Goal: Task Accomplishment & Management: Use online tool/utility

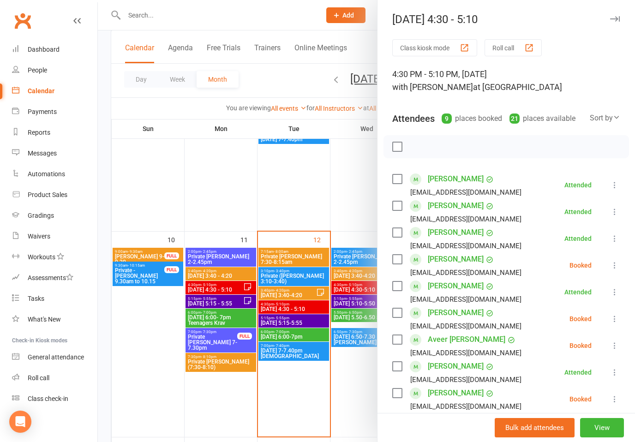
click at [313, 325] on div at bounding box center [367, 221] width 538 height 442
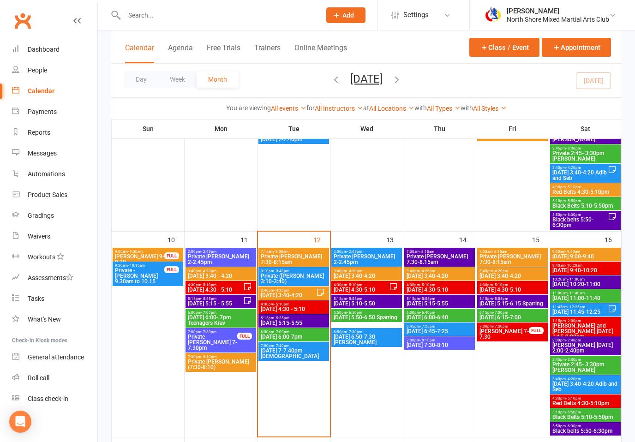
click at [312, 325] on span "[DATE] 5:15-5:55" at bounding box center [293, 323] width 67 height 6
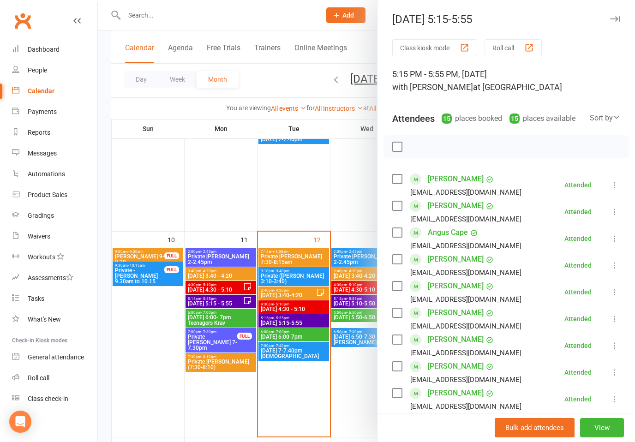
click at [314, 332] on div at bounding box center [367, 221] width 538 height 442
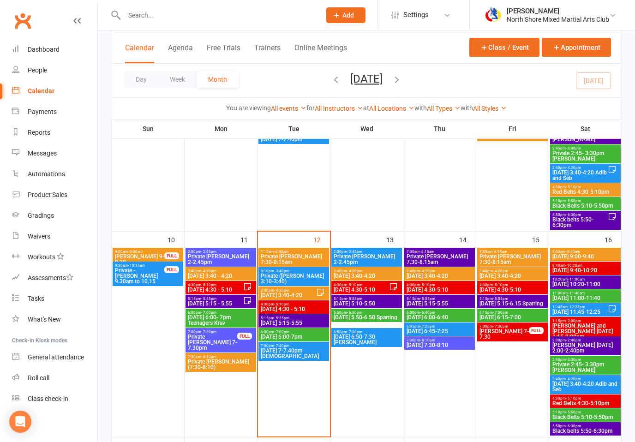
click at [302, 341] on div "6:00pm - 7:00pm [DATE] 6:00-7pm" at bounding box center [294, 334] width 71 height 13
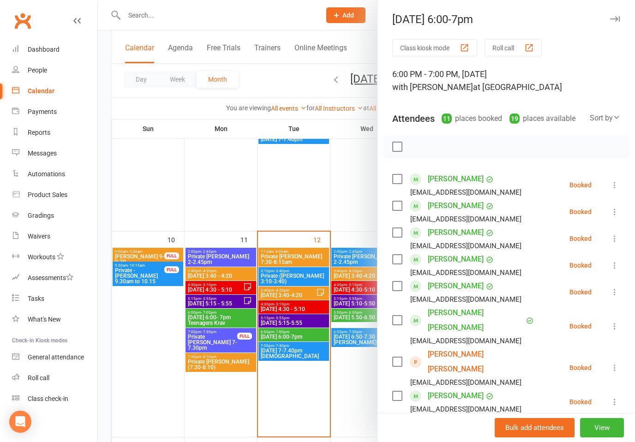
click at [610, 189] on icon at bounding box center [614, 185] width 9 height 9
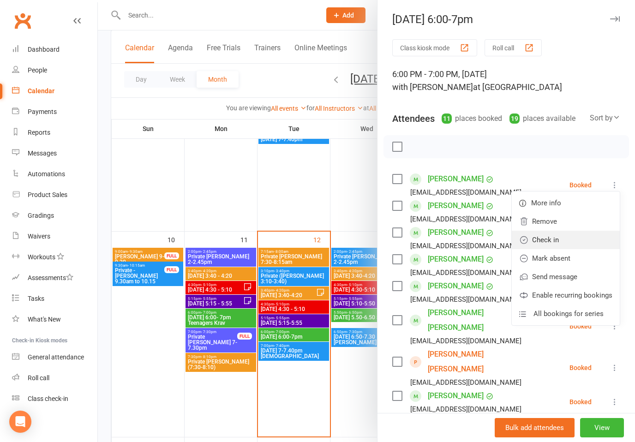
click at [550, 245] on link "Check in" at bounding box center [566, 240] width 108 height 18
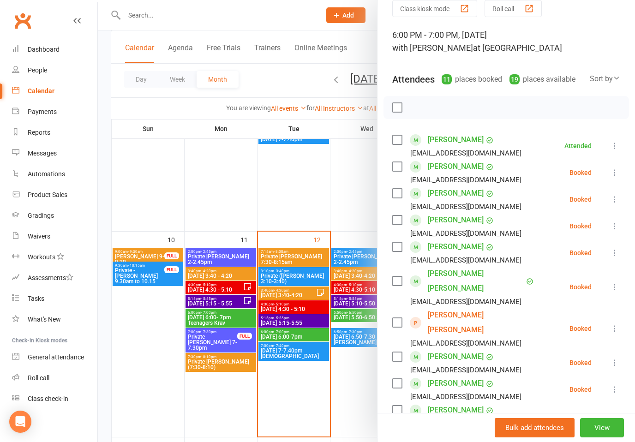
scroll to position [40, 0]
click at [614, 200] on icon at bounding box center [614, 198] width 9 height 9
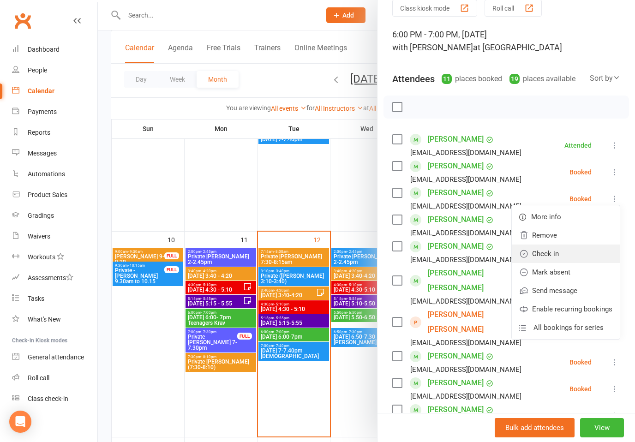
click at [550, 255] on link "Check in" at bounding box center [566, 254] width 108 height 18
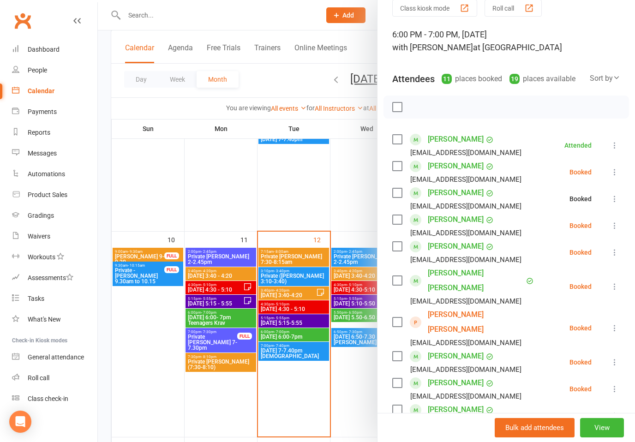
click at [608, 232] on li "[PERSON_NAME] [EMAIL_ADDRESS][DOMAIN_NAME] Booked More info Remove Check in Mar…" at bounding box center [507, 225] width 228 height 27
click at [618, 225] on icon at bounding box center [614, 225] width 9 height 9
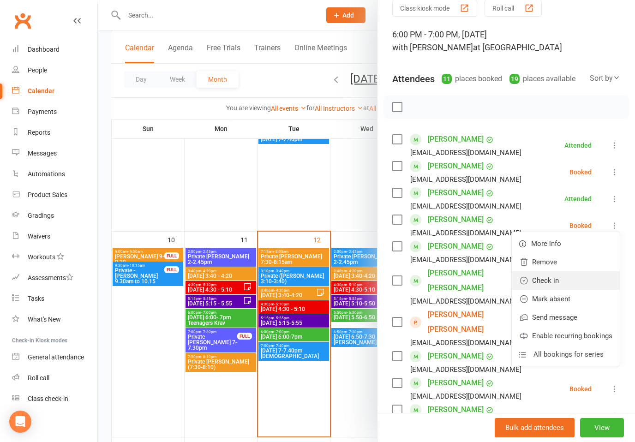
click at [552, 282] on link "Check in" at bounding box center [566, 281] width 108 height 18
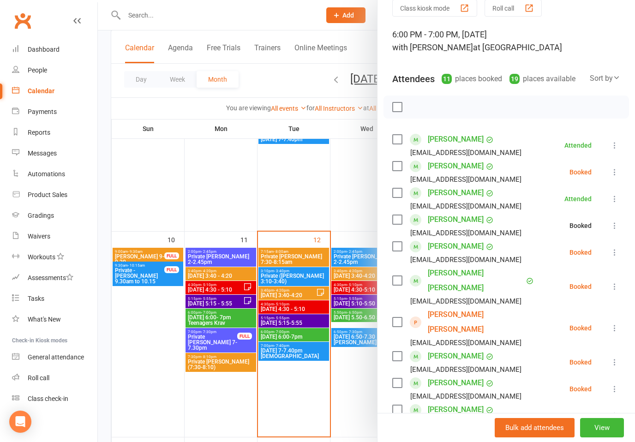
click at [616, 254] on icon at bounding box center [614, 252] width 9 height 9
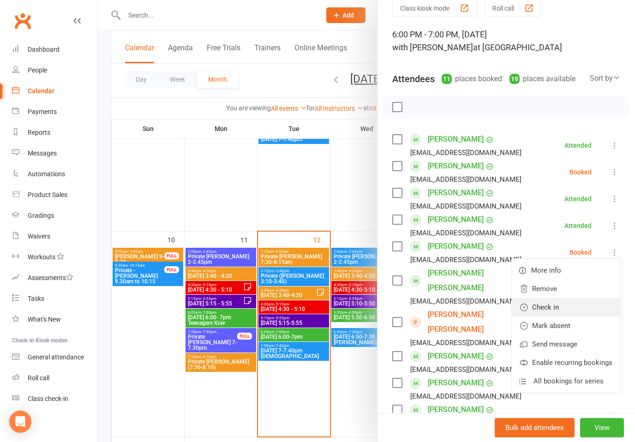
click at [550, 311] on link "Check in" at bounding box center [566, 307] width 108 height 18
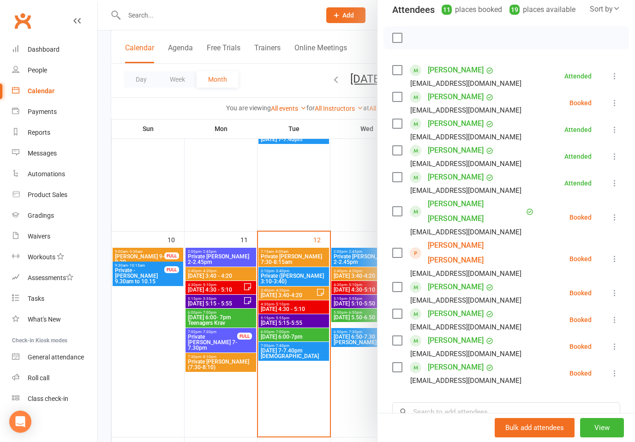
scroll to position [109, 0]
click at [618, 255] on icon at bounding box center [614, 259] width 9 height 9
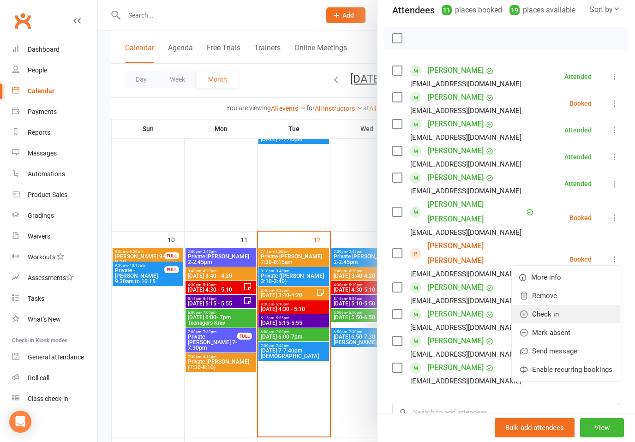
click at [554, 305] on link "Check in" at bounding box center [566, 314] width 108 height 18
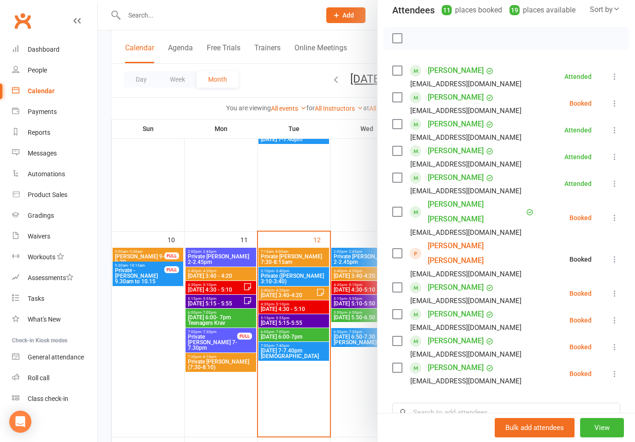
click at [621, 259] on div "Class kiosk mode Roll call 6:00 PM - 7:00 PM, [DATE] with [PERSON_NAME] at Crem…" at bounding box center [507, 242] width 258 height 622
click at [613, 289] on icon at bounding box center [614, 293] width 9 height 9
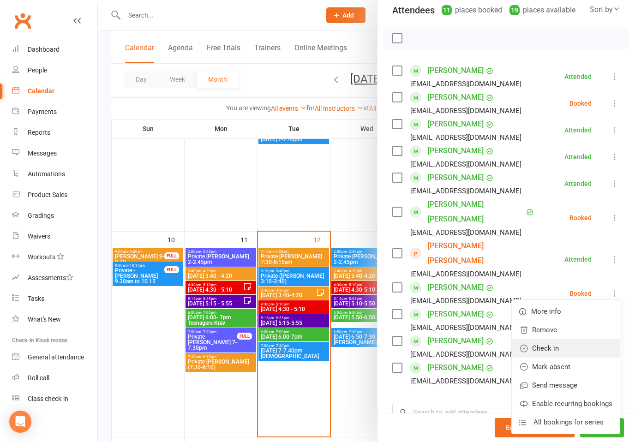
click at [550, 339] on link "Check in" at bounding box center [566, 348] width 108 height 18
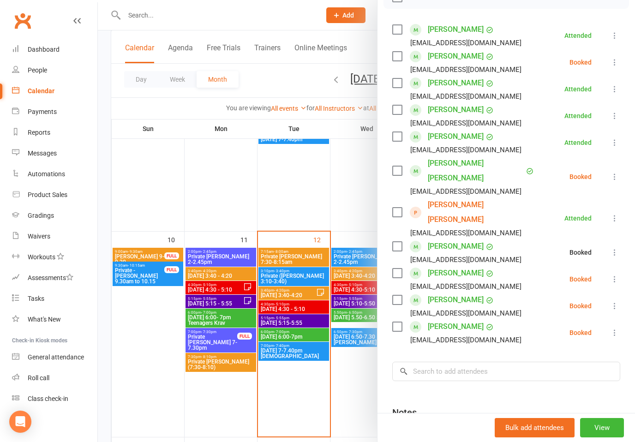
scroll to position [154, 0]
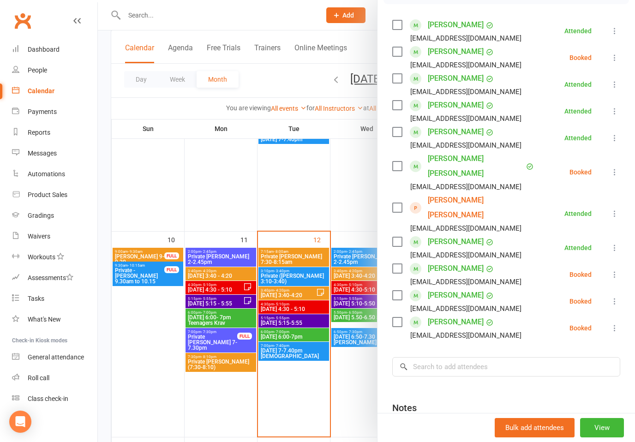
click at [611, 270] on icon at bounding box center [614, 274] width 9 height 9
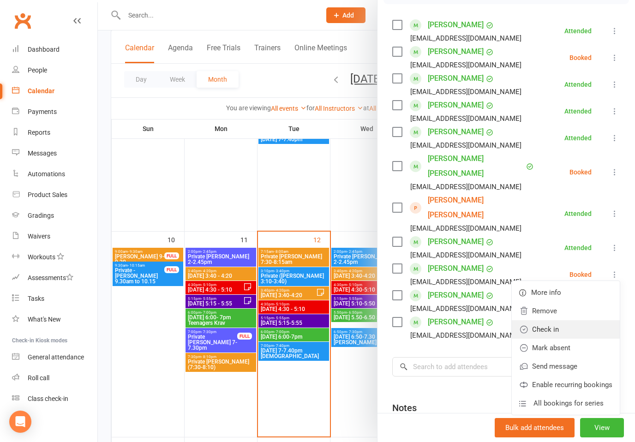
click at [552, 320] on link "Check in" at bounding box center [566, 329] width 108 height 18
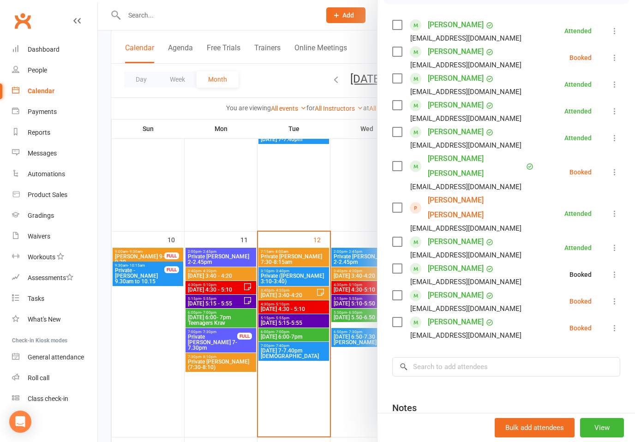
click at [602, 315] on li "[PERSON_NAME] [EMAIL_ADDRESS][DOMAIN_NAME] Booked More info Remove Check in Mar…" at bounding box center [507, 328] width 228 height 27
click at [609, 315] on li "[PERSON_NAME] [EMAIL_ADDRESS][DOMAIN_NAME] Booked More info Remove Check in Mar…" at bounding box center [507, 328] width 228 height 27
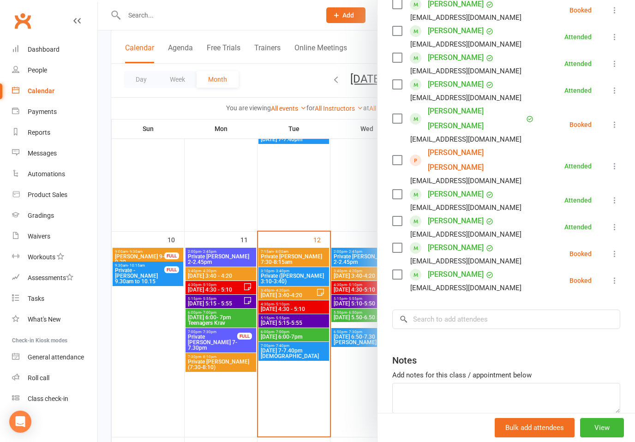
scroll to position [202, 0]
click at [617, 276] on icon at bounding box center [614, 280] width 9 height 9
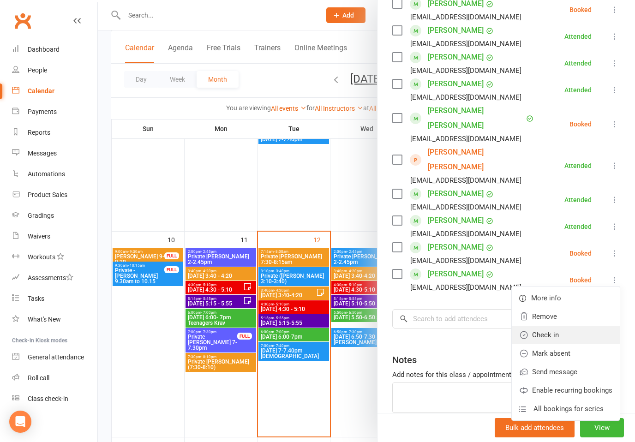
click at [549, 326] on link "Check in" at bounding box center [566, 335] width 108 height 18
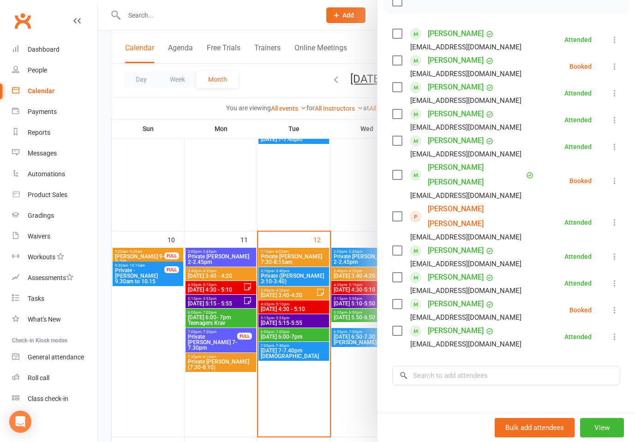
scroll to position [143, 0]
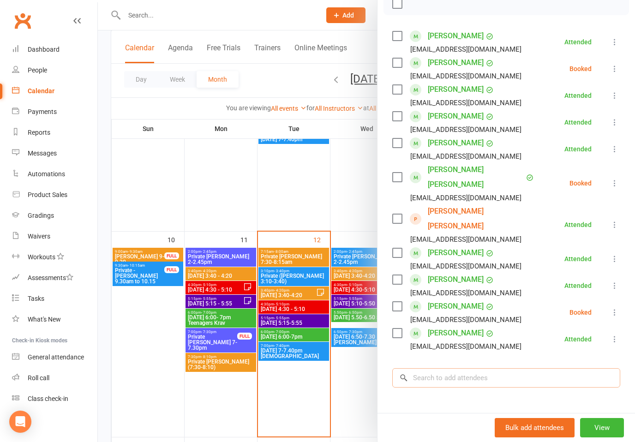
click at [508, 369] on input "search" at bounding box center [507, 378] width 228 height 19
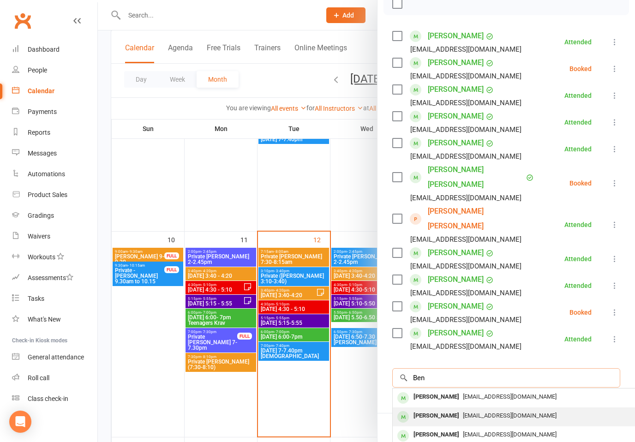
type input "Ben"
click at [463, 412] on span "[EMAIL_ADDRESS][DOMAIN_NAME]" at bounding box center [510, 415] width 94 height 7
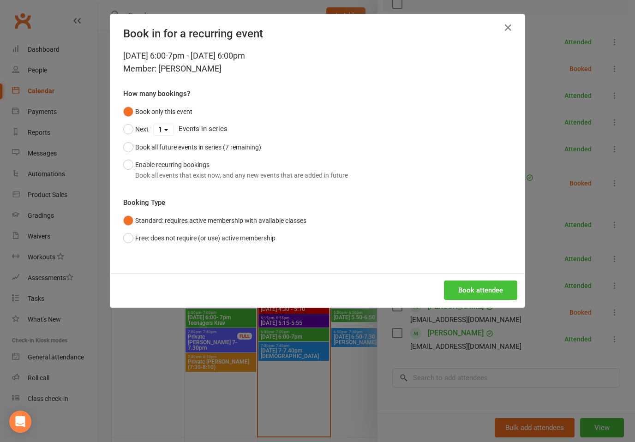
click at [492, 283] on button "Book attendee" at bounding box center [480, 290] width 73 height 19
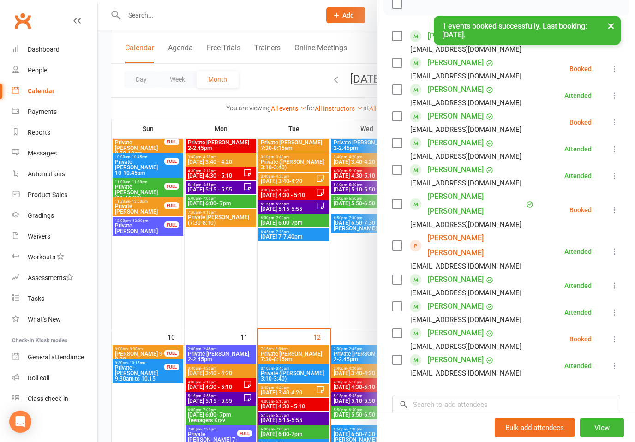
scroll to position [292, 0]
click at [604, 19] on div "Class kiosk mode Roll call 6:00 PM - 7:00 PM, [DATE] with [PERSON_NAME] at Crem…" at bounding box center [507, 220] width 258 height 649
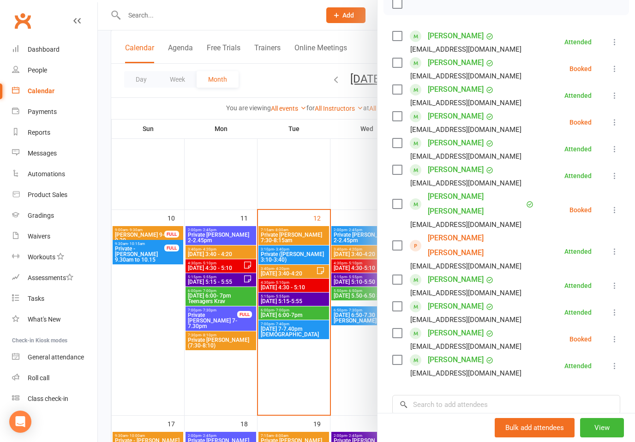
scroll to position [412, 0]
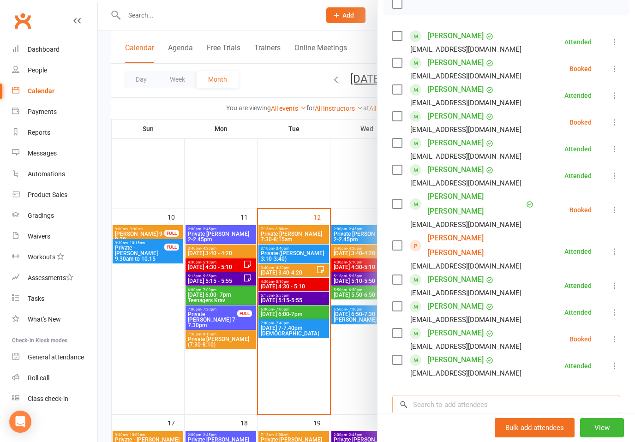
click at [504, 395] on input "search" at bounding box center [507, 404] width 228 height 19
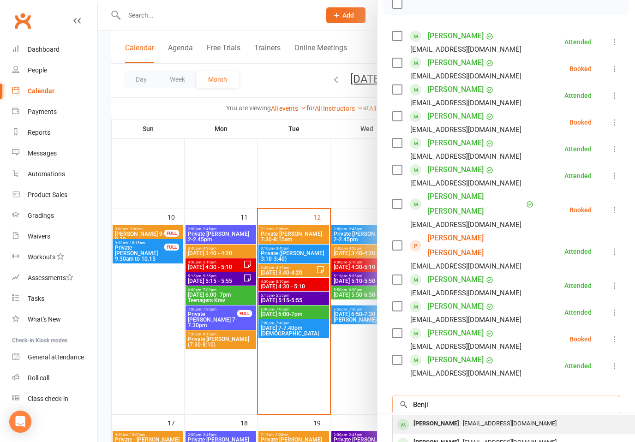
type input "Benji"
click at [463, 420] on span "[EMAIL_ADDRESS][DOMAIN_NAME]" at bounding box center [510, 423] width 94 height 7
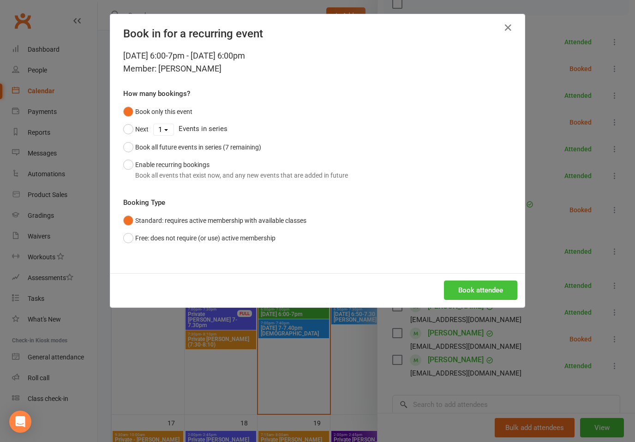
click at [489, 289] on button "Book attendee" at bounding box center [480, 290] width 73 height 19
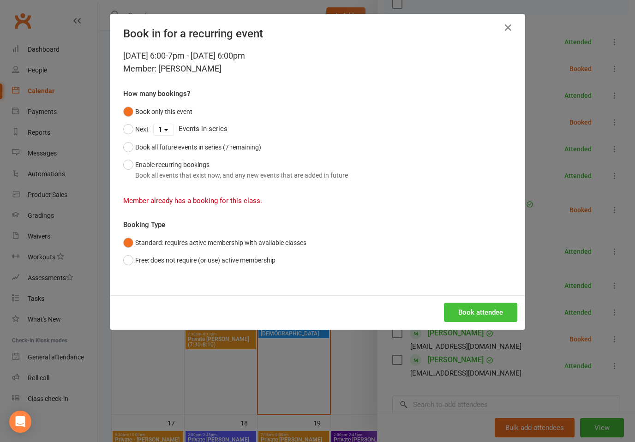
click at [490, 318] on button "Book attendee" at bounding box center [480, 312] width 73 height 19
click at [511, 23] on icon "button" at bounding box center [508, 27] width 11 height 11
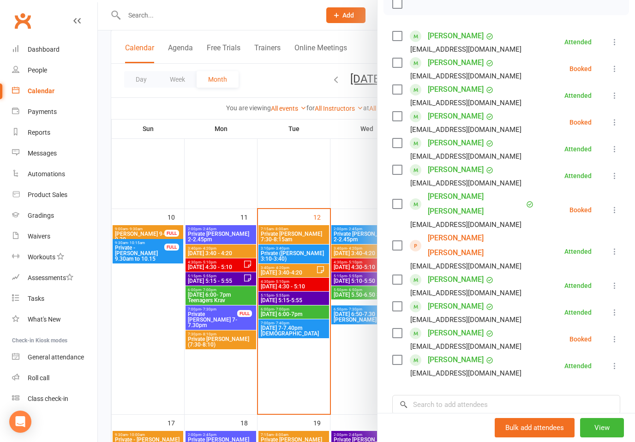
click at [611, 117] on button at bounding box center [615, 122] width 11 height 11
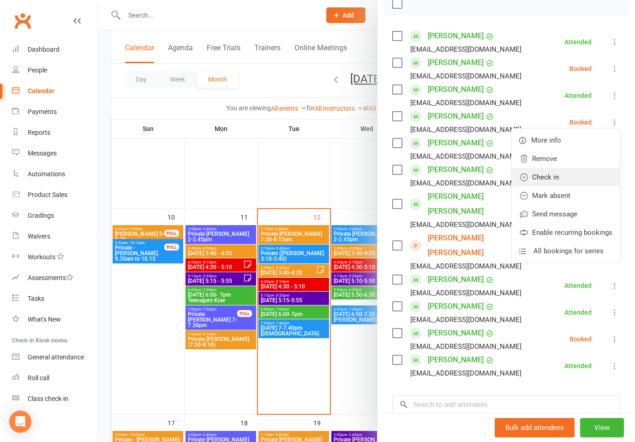
click at [547, 184] on link "Check in" at bounding box center [566, 177] width 108 height 18
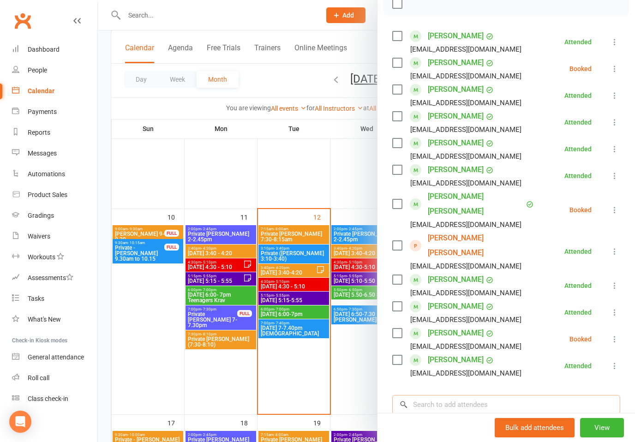
click at [426, 395] on input "search" at bounding box center [507, 404] width 228 height 19
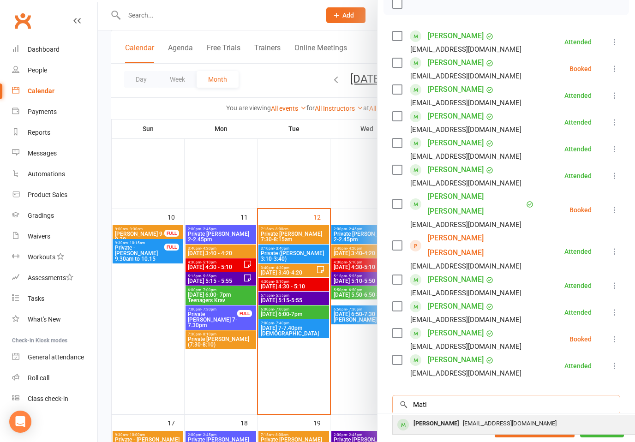
type input "Mati"
click at [477, 420] on span "[EMAIL_ADDRESS][DOMAIN_NAME]" at bounding box center [510, 423] width 94 height 7
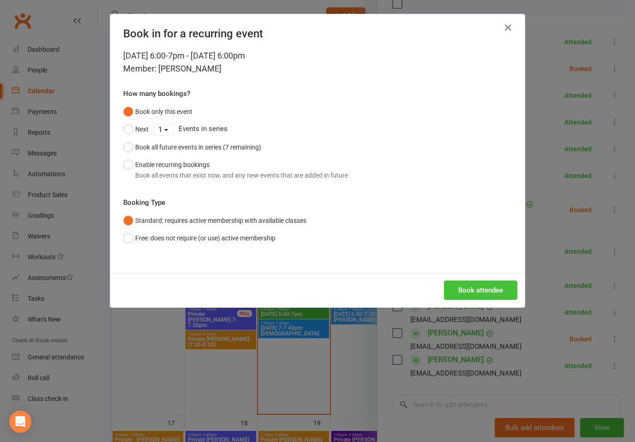
click at [499, 289] on button "Book attendee" at bounding box center [480, 290] width 73 height 19
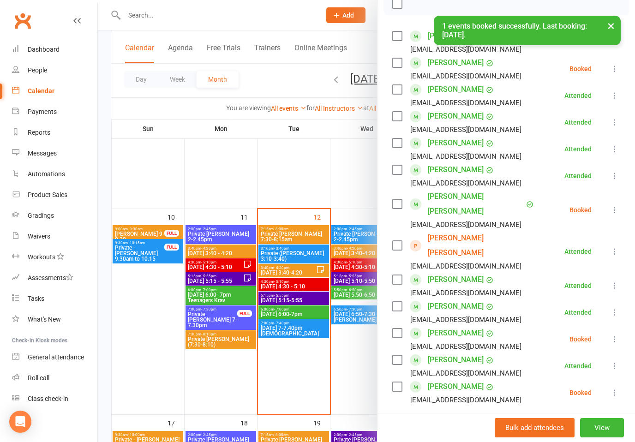
click at [613, 388] on icon at bounding box center [614, 392] width 9 height 9
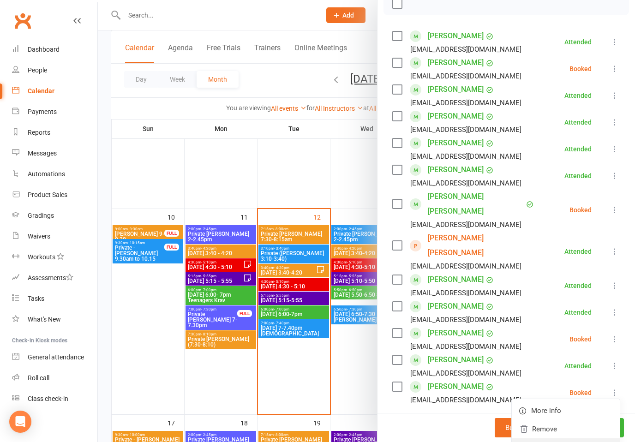
click at [546, 439] on link "Check in" at bounding box center [566, 448] width 108 height 18
